Goal: Task Accomplishment & Management: Manage account settings

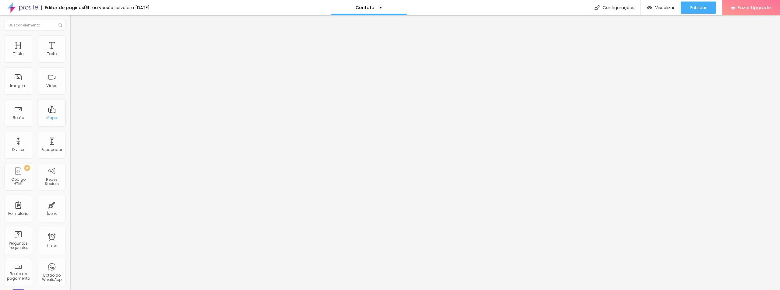
click at [47, 117] on div "Mapa" at bounding box center [51, 118] width 11 height 4
click at [46, 119] on div "Mapa" at bounding box center [51, 118] width 11 height 4
click at [70, 52] on span "Trocar imagem" at bounding box center [86, 49] width 33 height 5
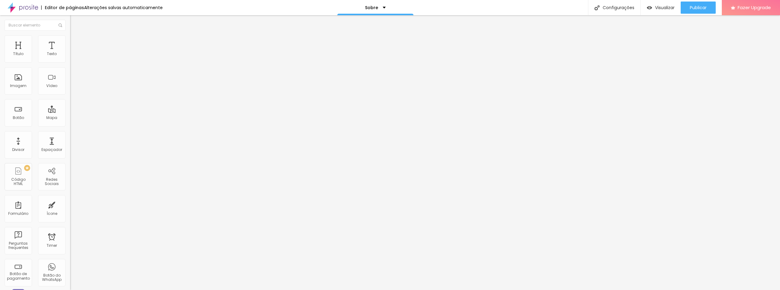
click at [707, 3] on button "Publicar" at bounding box center [697, 8] width 35 height 12
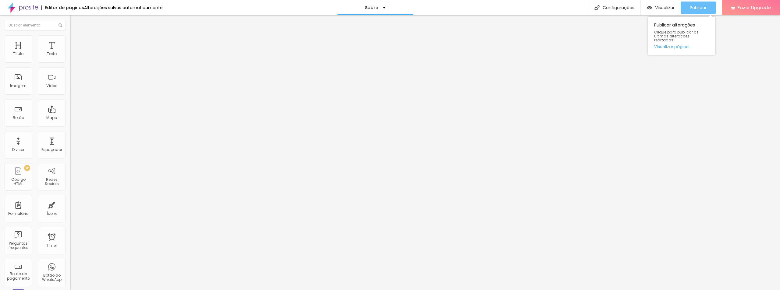
click at [697, 8] on span "Publicar" at bounding box center [697, 7] width 17 height 5
click at [697, 3] on div "Publicar" at bounding box center [697, 8] width 17 height 12
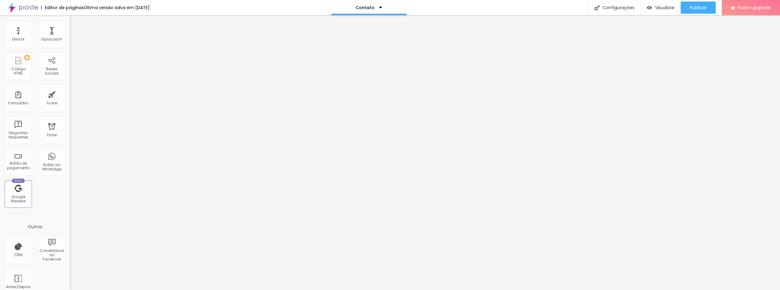
scroll to position [121, 0]
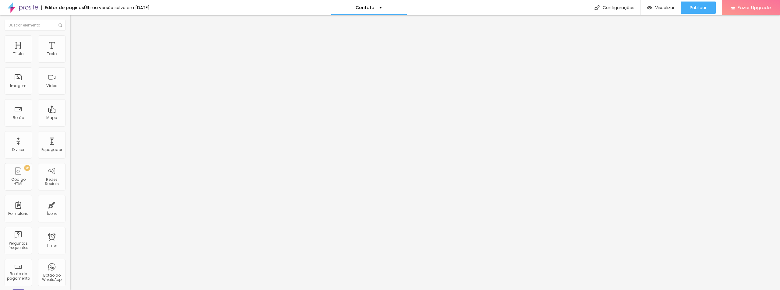
click at [70, 57] on input "rua joao rodrigues de deus" at bounding box center [106, 54] width 73 height 6
drag, startPoint x: 59, startPoint y: 69, endPoint x: 0, endPoint y: 72, distance: 59.2
click at [70, 72] on div "Endereço rua joao rodrigues de deus Alinhamento 17 Zoom" at bounding box center [105, 109] width 70 height 122
type input "canavieiras"
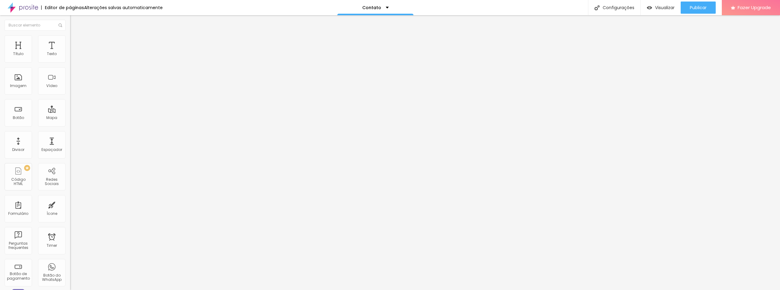
drag, startPoint x: 40, startPoint y: 68, endPoint x: 0, endPoint y: 68, distance: 40.2
click at [70, 68] on div "Endereço canavieiras Alinhamento 17 Zoom" at bounding box center [105, 109] width 70 height 122
drag, startPoint x: 29, startPoint y: 69, endPoint x: 0, endPoint y: 71, distance: 29.0
click at [70, 71] on div "Endereço R c Alinhamento 17 Zoom" at bounding box center [105, 109] width 70 height 122
paste input "https://www.youtube.com/watch?v=OY_jOy_qIoU"
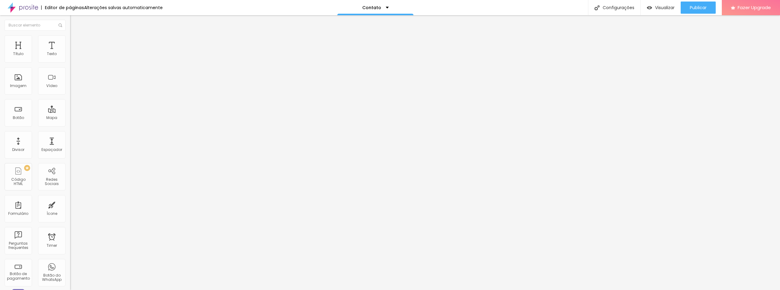
type input "h"
paste input "R. C, 364-318 - Canavieiras"
click at [70, 57] on input "R. C, 364-318 - Canavieiras" at bounding box center [106, 54] width 73 height 6
type input "R. C, 395 - Canavieiras"
click at [697, 8] on span "Publicar" at bounding box center [697, 7] width 17 height 5
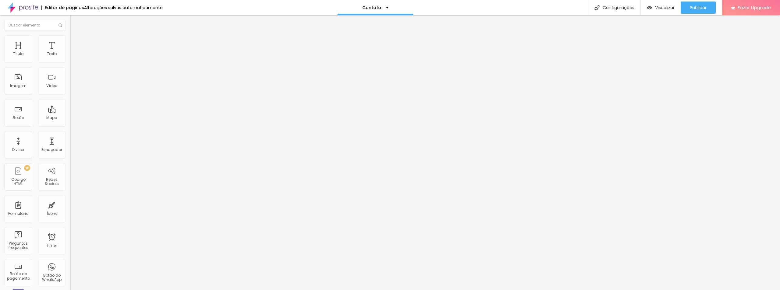
click at [70, 62] on div "Contato" at bounding box center [105, 56] width 70 height 10
click at [705, 6] on span "Publicar" at bounding box center [697, 7] width 17 height 5
click at [70, 38] on img at bounding box center [72, 37] width 5 height 5
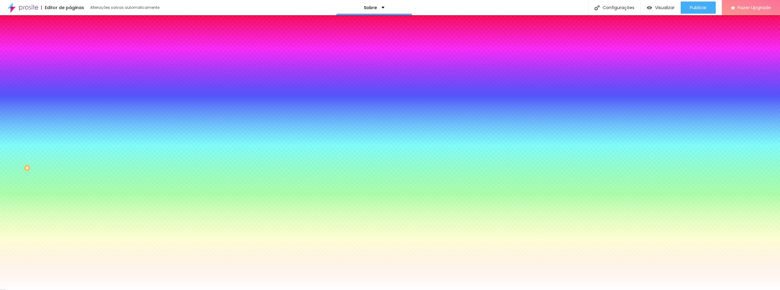
click at [70, 41] on li "Avançado" at bounding box center [105, 44] width 70 height 6
